Goal: Navigation & Orientation: Go to known website

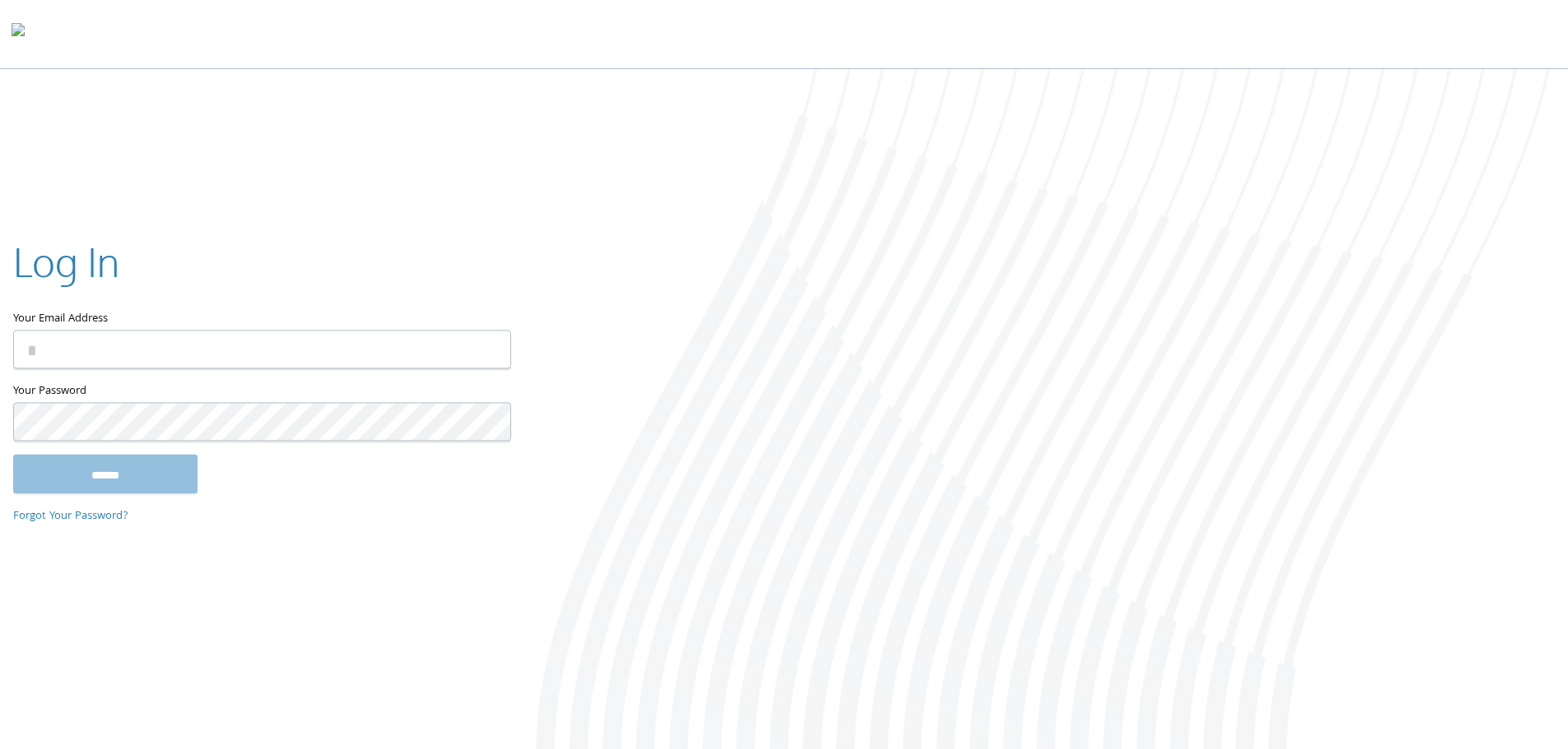
click at [1346, 488] on div at bounding box center [1045, 411] width 1045 height 684
drag, startPoint x: 1346, startPoint y: 488, endPoint x: 1317, endPoint y: 443, distance: 53.5
click at [1346, 486] on div at bounding box center [1045, 411] width 1045 height 684
click at [1108, 341] on div at bounding box center [1045, 411] width 1045 height 684
click at [1318, 537] on div at bounding box center [1045, 411] width 1045 height 684
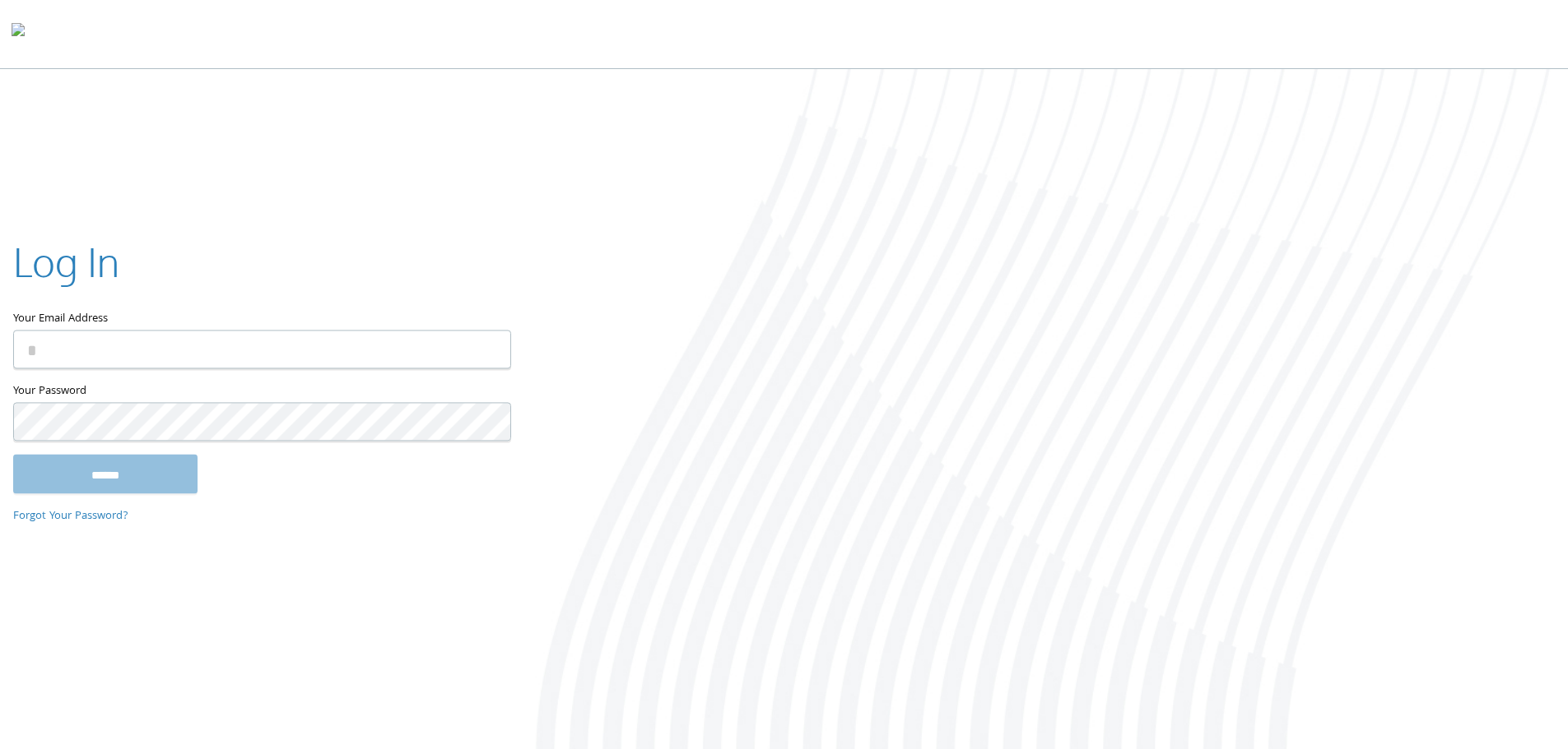
click at [1369, 239] on div at bounding box center [1045, 411] width 1045 height 684
click at [1213, 557] on div at bounding box center [1045, 411] width 1045 height 684
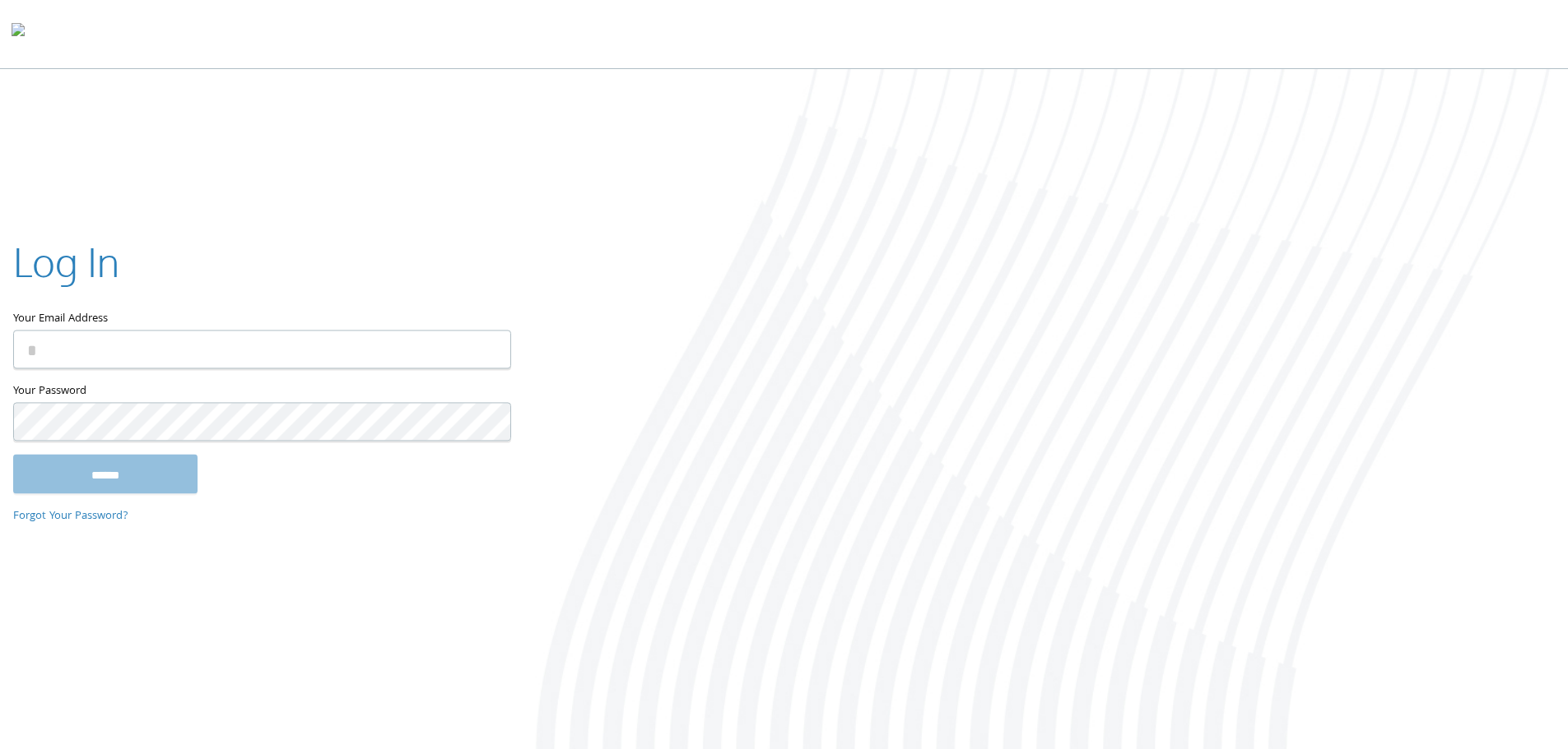
click at [1189, 473] on div at bounding box center [1045, 411] width 1045 height 684
click at [1180, 457] on div at bounding box center [1045, 411] width 1045 height 684
